Goal: Information Seeking & Learning: Learn about a topic

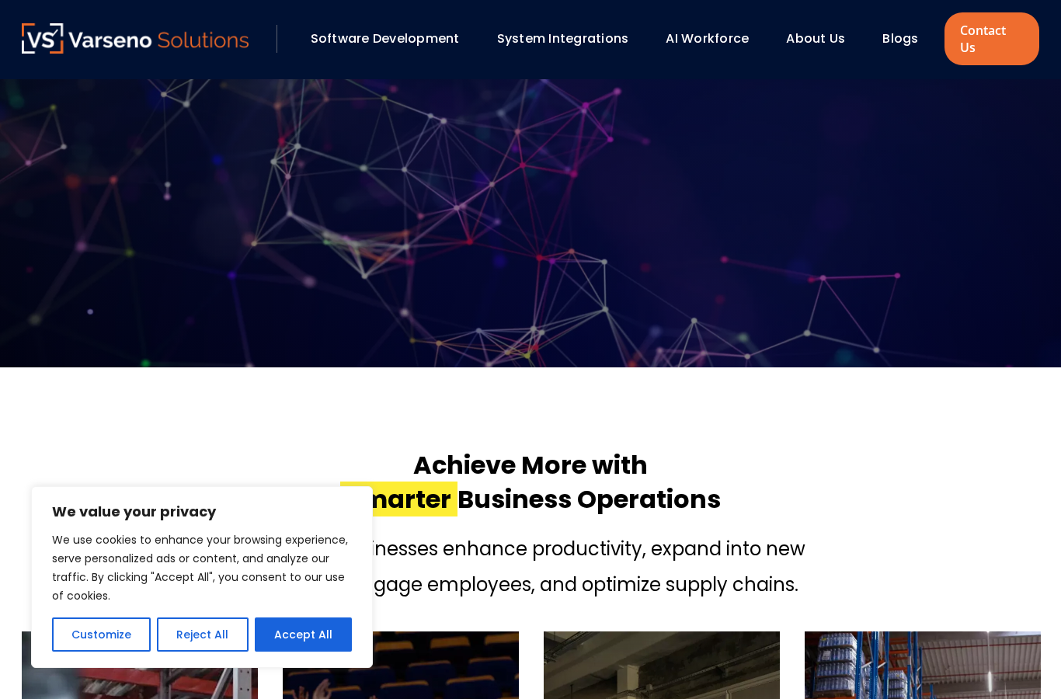
scroll to position [389, 0]
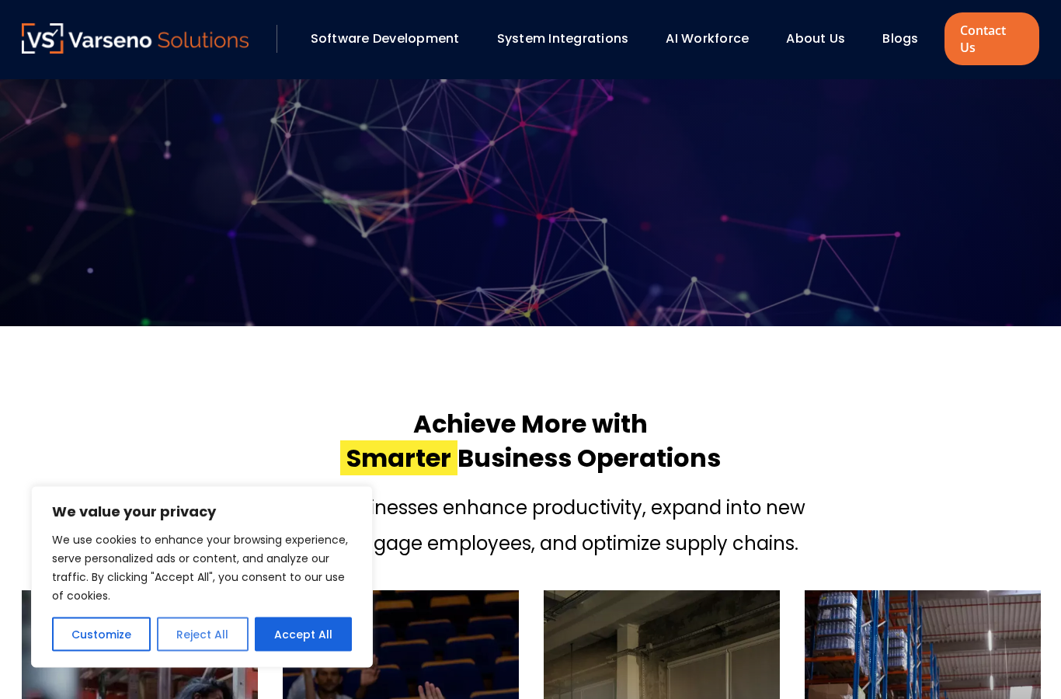
click at [188, 651] on button "Reject All" at bounding box center [202, 634] width 91 height 34
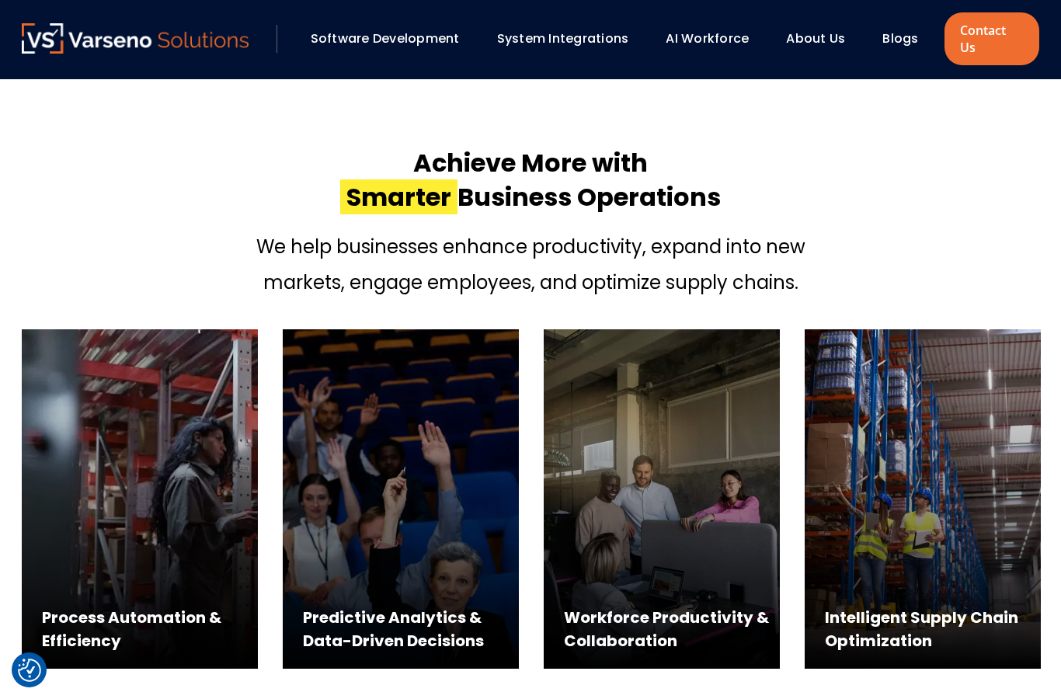
scroll to position [620, 0]
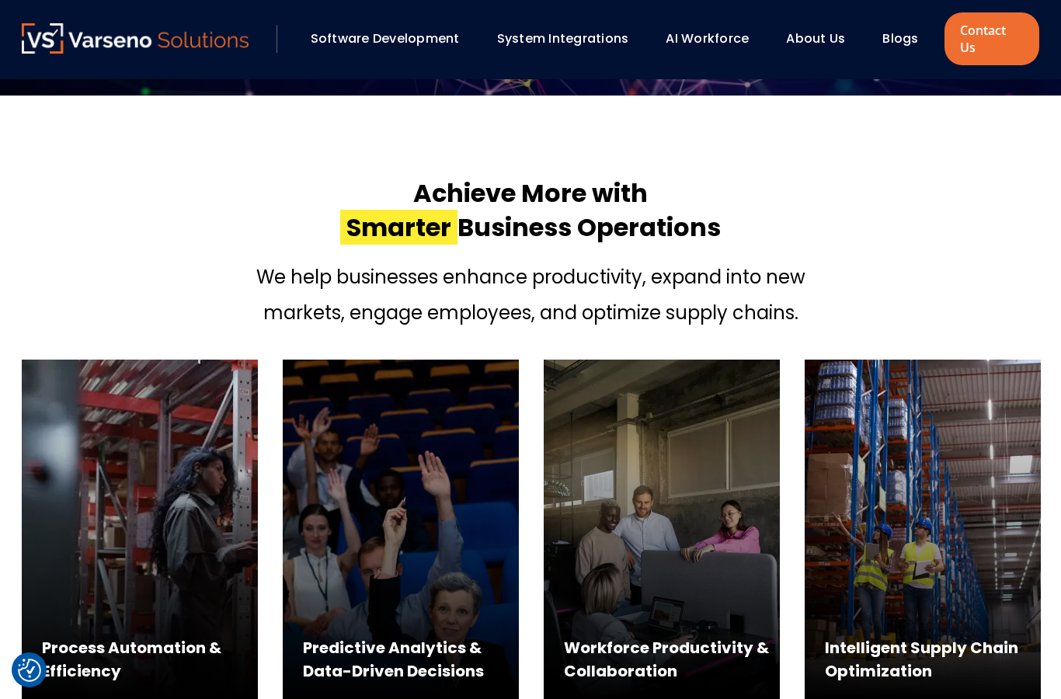
click at [821, 33] on link "About Us" at bounding box center [815, 39] width 59 height 18
click at [808, 30] on link "About Us" at bounding box center [815, 39] width 59 height 18
click at [819, 31] on link "About Us" at bounding box center [815, 39] width 59 height 18
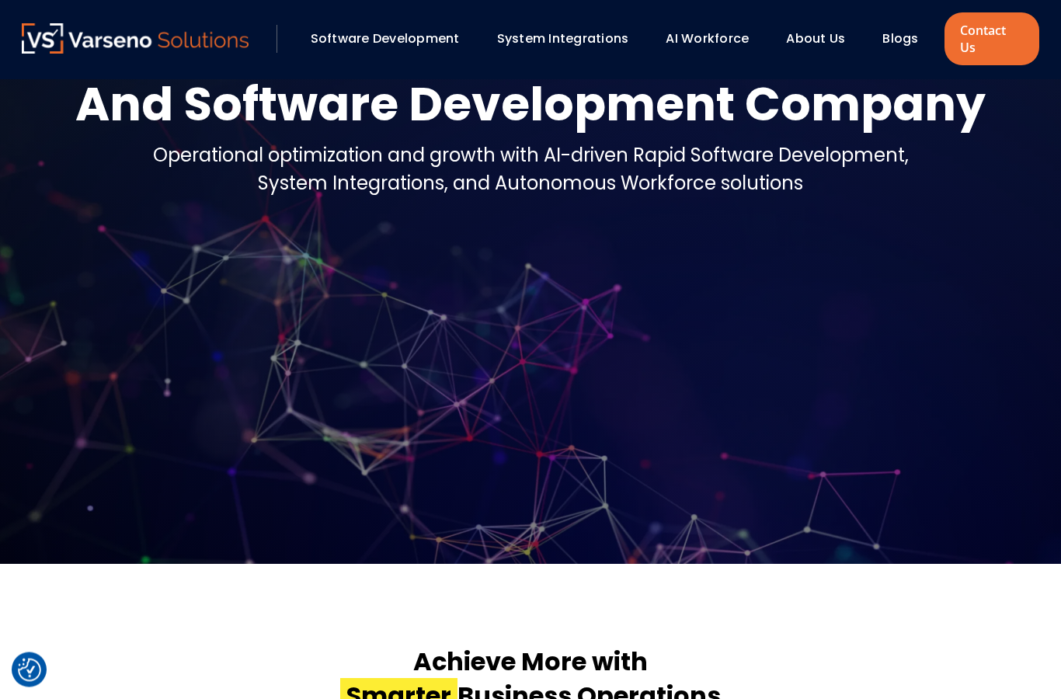
click at [824, 30] on link "About Us" at bounding box center [815, 39] width 59 height 18
click at [820, 35] on link "About Us" at bounding box center [815, 39] width 59 height 18
